Goal: Check status

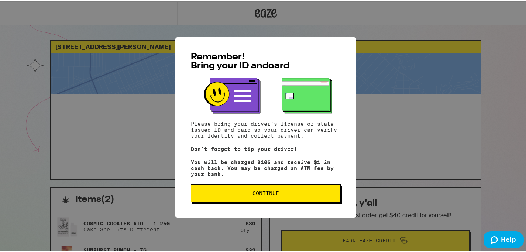
click at [287, 195] on span "Continue" at bounding box center [265, 191] width 137 height 5
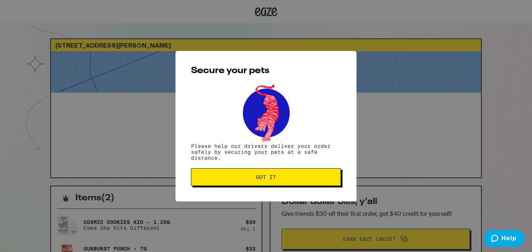
click at [287, 174] on button "Got it" at bounding box center [266, 177] width 150 height 18
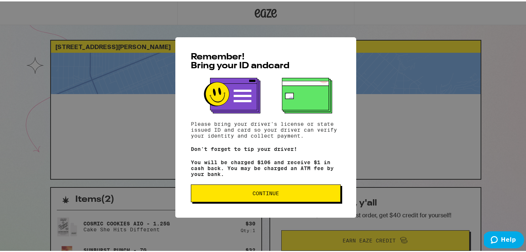
click at [318, 195] on span "Continue" at bounding box center [265, 191] width 137 height 5
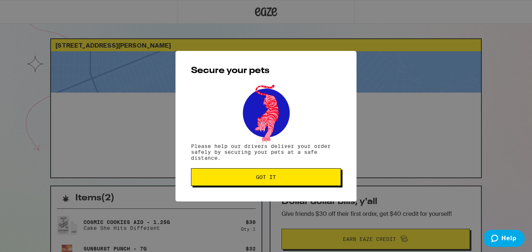
click at [252, 182] on button "Got it" at bounding box center [266, 177] width 150 height 18
